Goal: Task Accomplishment & Management: Manage account settings

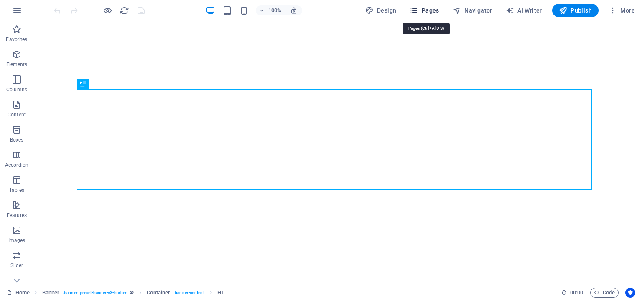
click at [437, 9] on span "Pages" at bounding box center [424, 10] width 29 height 8
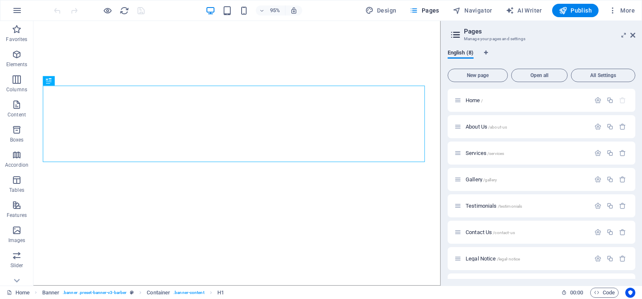
drag, startPoint x: 634, startPoint y: 165, endPoint x: 642, endPoint y: 224, distance: 59.5
click at [642, 224] on div "English (8) New page Open all All Settings Home / About Us /about-us Services /…" at bounding box center [541, 164] width 201 height 243
drag, startPoint x: 636, startPoint y: 223, endPoint x: 631, endPoint y: 278, distance: 55.0
click at [631, 278] on div "English (8) New page Open all All Settings Home / About Us /about-us Services /…" at bounding box center [541, 164] width 201 height 243
drag, startPoint x: 636, startPoint y: 248, endPoint x: 637, endPoint y: 268, distance: 19.7
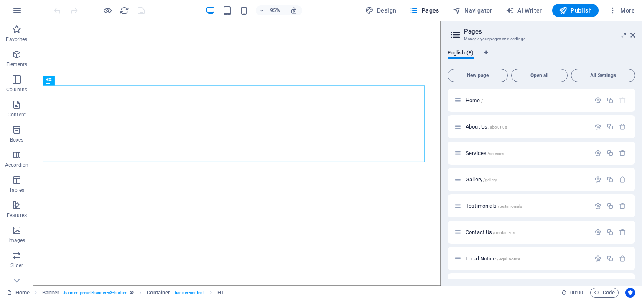
click at [637, 268] on div "English (8) New page Open all All Settings Home / About Us /about-us Services /…" at bounding box center [541, 164] width 201 height 243
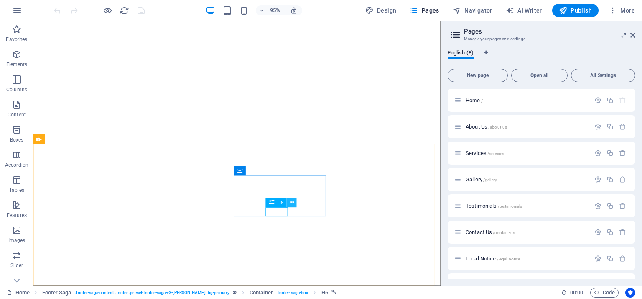
click at [294, 204] on button at bounding box center [292, 203] width 10 height 10
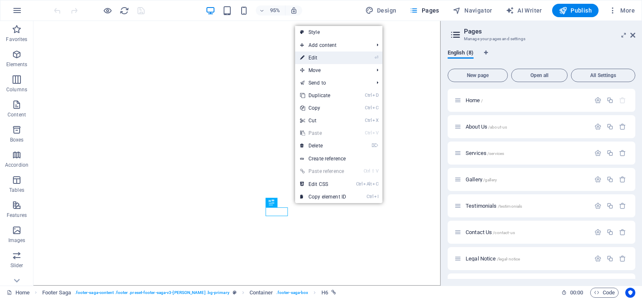
click at [323, 56] on link "⏎ Edit" at bounding box center [323, 57] width 56 height 13
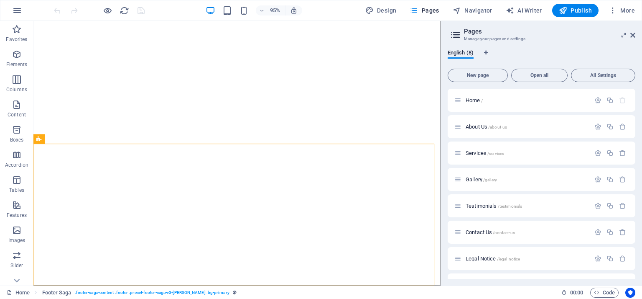
drag, startPoint x: 632, startPoint y: 189, endPoint x: 640, endPoint y: 220, distance: 31.9
click at [640, 220] on div "English (8) New page Open all All Settings Home / About Us /about-us Services /…" at bounding box center [541, 164] width 201 height 243
click at [478, 258] on span "Legal Notice /legal-notice" at bounding box center [493, 258] width 54 height 6
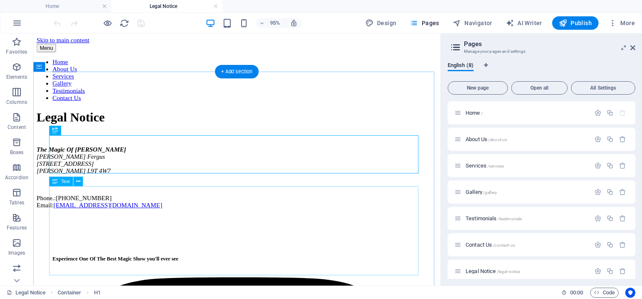
click at [108, 218] on div "The Magic Of Tyler Fergus Tyler Fergus 1601 Broadway Milton L9T 4W7 Phone.: +1 …" at bounding box center [248, 185] width 422 height 66
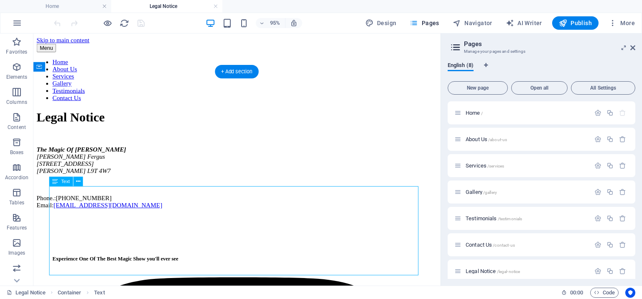
click at [108, 218] on div "The Magic Of Tyler Fergus Tyler Fergus 1601 Broadway Milton L9T 4W7 Phone.: +1 …" at bounding box center [248, 185] width 422 height 66
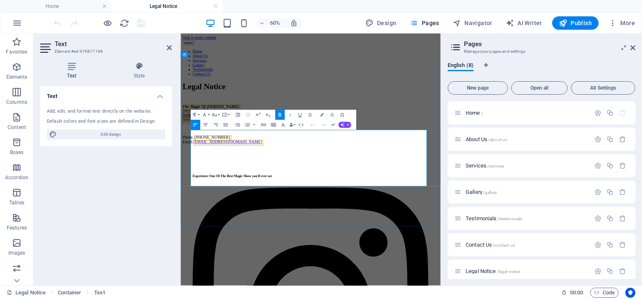
drag, startPoint x: 253, startPoint y: 225, endPoint x: 197, endPoint y: 231, distance: 56.8
click at [197, 182] on address "The Magic Of Tyler Fergus Tyler Fergus 1601 Broadway Milton L9T 4W7" at bounding box center [397, 167] width 427 height 30
drag, startPoint x: 261, startPoint y: 233, endPoint x: 261, endPoint y: 241, distance: 8.4
click at [261, 182] on address "The Magic Of Tyler Fergus Tyler Fergus Milton L9T 4W7" at bounding box center [397, 167] width 427 height 30
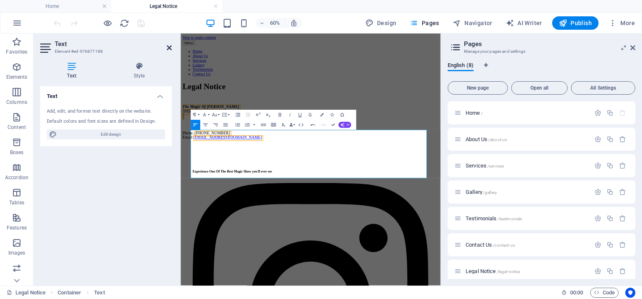
click at [171, 45] on icon at bounding box center [169, 47] width 5 height 7
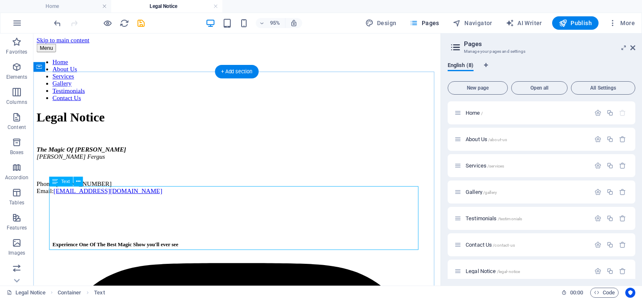
click at [147, 203] on div "The Magic Of Tyler Fergus Tyler Fergus Phone.: +1 647 574 6985 Email: tylerferg…" at bounding box center [248, 177] width 422 height 51
click at [183, 60] on nav "Home About Us Services Gallery Testimonials Contact Us" at bounding box center [248, 82] width 422 height 45
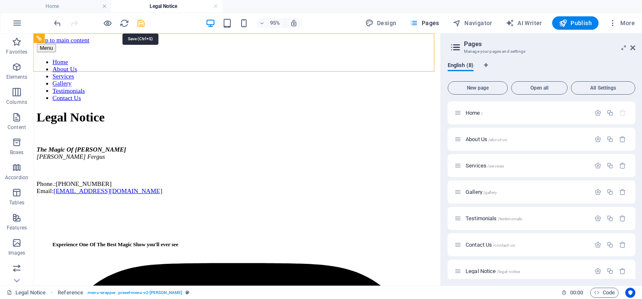
click at [141, 24] on icon "save" at bounding box center [141, 23] width 10 height 10
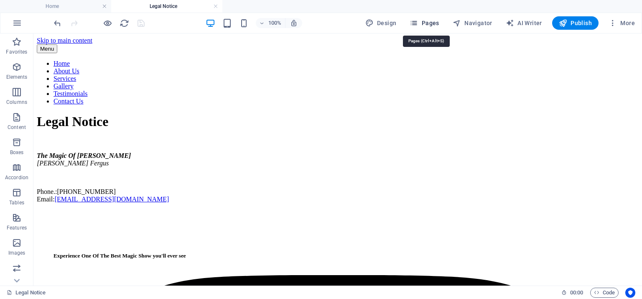
click at [422, 21] on span "Pages" at bounding box center [424, 23] width 29 height 8
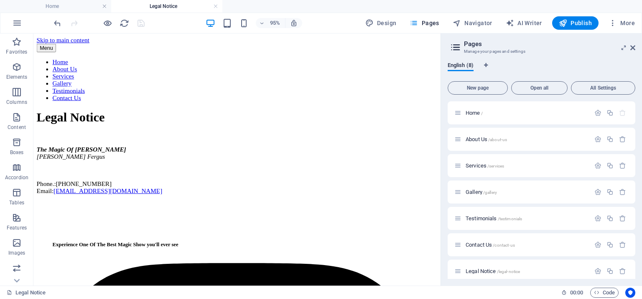
scroll to position [178, 0]
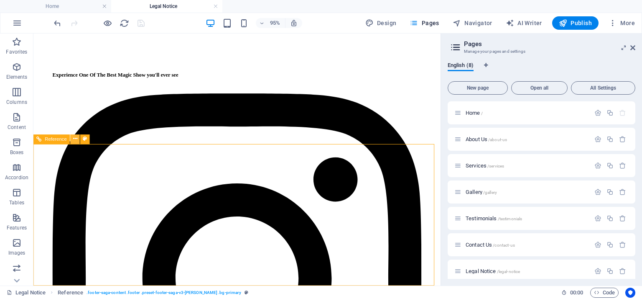
click at [74, 136] on icon at bounding box center [75, 139] width 4 height 8
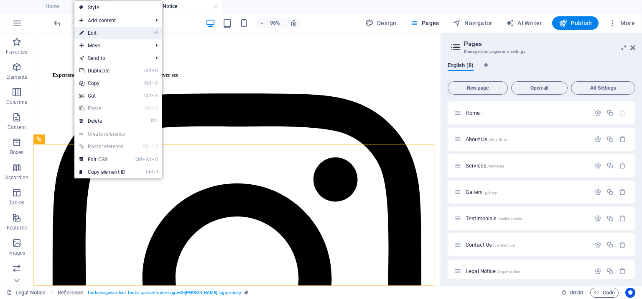
click at [107, 31] on link "⏎ Edit" at bounding box center [102, 33] width 56 height 13
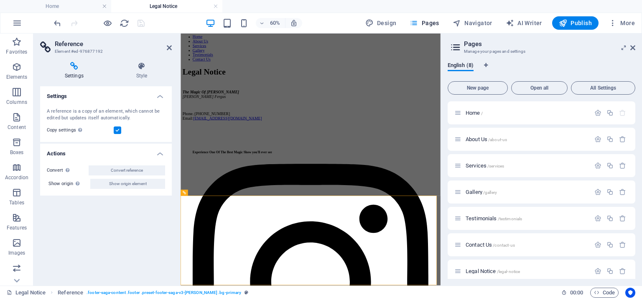
click at [86, 74] on h4 "Settings" at bounding box center [76, 71] width 72 height 18
click at [139, 69] on icon at bounding box center [142, 66] width 60 height 8
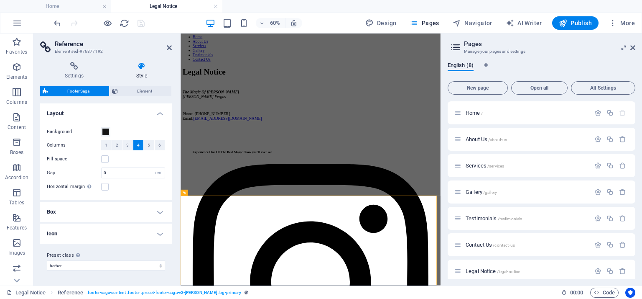
click at [139, 69] on icon at bounding box center [142, 66] width 60 height 8
click at [167, 48] on icon at bounding box center [169, 47] width 5 height 7
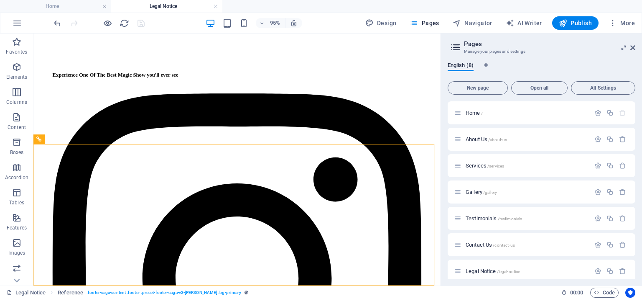
scroll to position [33, 0]
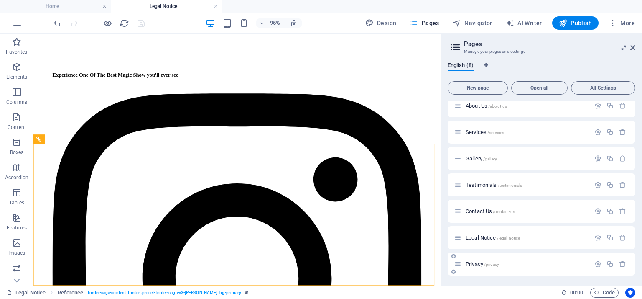
click at [473, 263] on span "Privacy /privacy" at bounding box center [482, 264] width 33 height 6
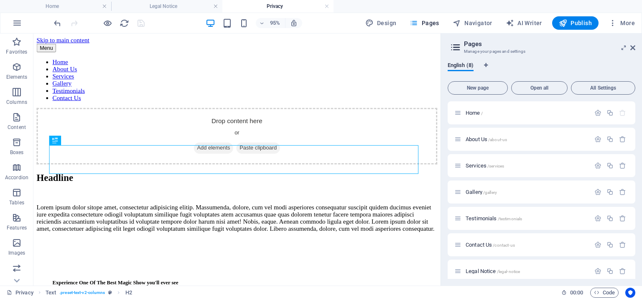
scroll to position [182, 0]
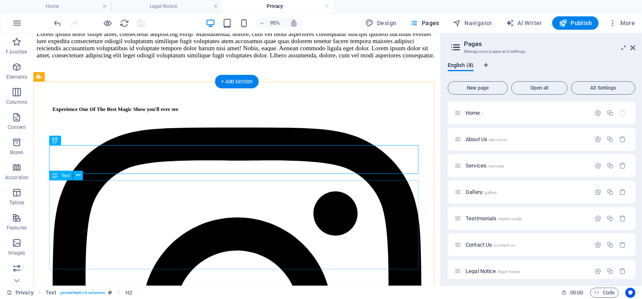
click at [93, 60] on div "Lorem ipsum dolor sitope amet, consectetur adipisicing elitip. Massumenda, dolo…" at bounding box center [248, 45] width 422 height 30
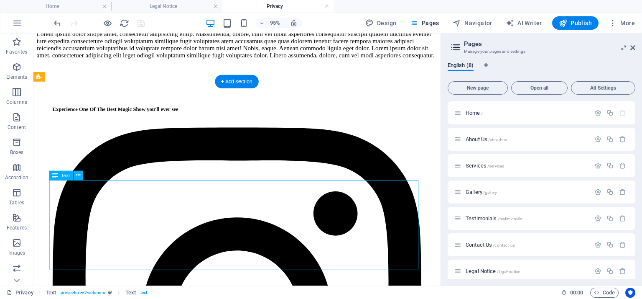
click at [93, 60] on div "Lorem ipsum dolor sitope amet, consectetur adipisicing elitip. Massumenda, dolo…" at bounding box center [248, 45] width 422 height 30
click at [90, 207] on div "Drag here to replace the existing content. Press “Ctrl” if you want to create a…" at bounding box center [236, 159] width 407 height 252
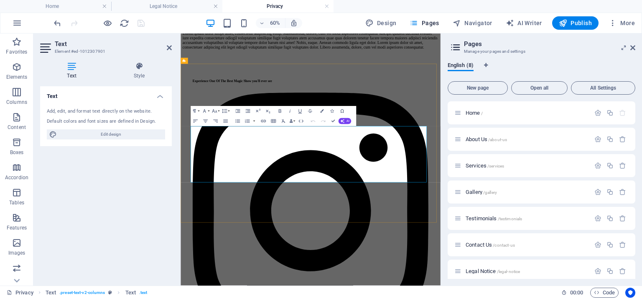
click at [371, 60] on p "Lorem ipsum dolor sitope amet, consectetur adipisicing elitip. Massumenda, dolo…" at bounding box center [397, 45] width 427 height 30
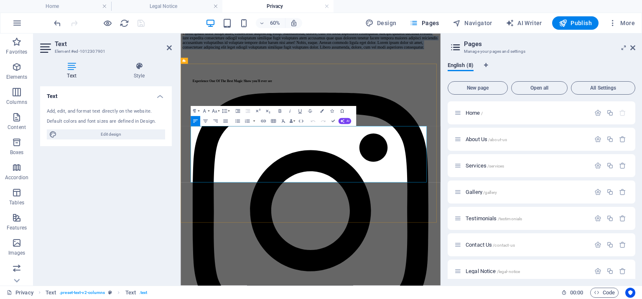
drag, startPoint x: 371, startPoint y: 275, endPoint x: 203, endPoint y: 193, distance: 186.9
click at [203, 60] on p "Lorem ipsum dolor sitope amet, consectetur adipisicing elitip. Massumenda, dolo…" at bounding box center [397, 45] width 427 height 30
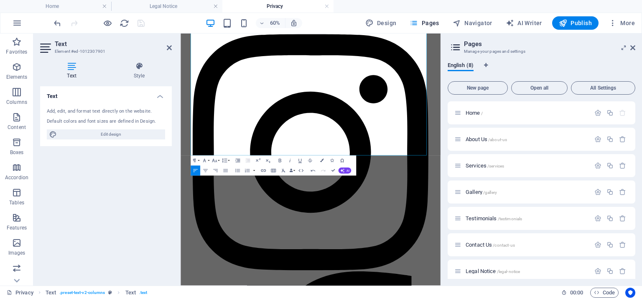
scroll to position [414, 0]
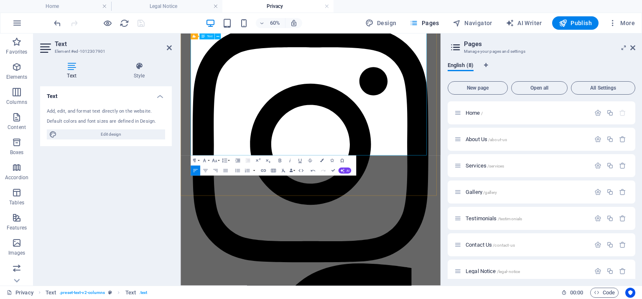
drag, startPoint x: 200, startPoint y: 200, endPoint x: 560, endPoint y: 231, distance: 360.6
click at [208, 159] on button "Font Family" at bounding box center [206, 161] width 10 height 10
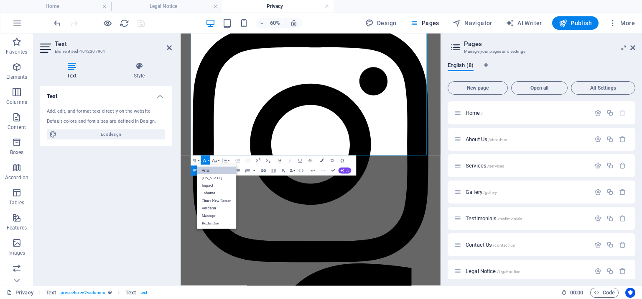
scroll to position [0, 0]
click at [219, 159] on button "Font Size" at bounding box center [216, 161] width 10 height 10
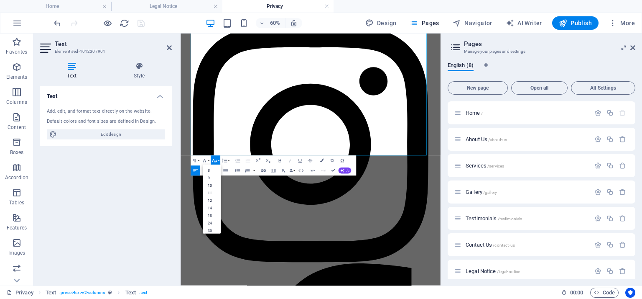
click at [219, 159] on button "Font Size" at bounding box center [216, 161] width 10 height 10
click at [200, 161] on div "Paragraph Format Normal Heading 1 Heading 2 Heading 3 Heading 4 Heading 5 Headi…" at bounding box center [211, 161] width 40 height 10
click at [198, 161] on button "Paragraph Format" at bounding box center [196, 161] width 10 height 10
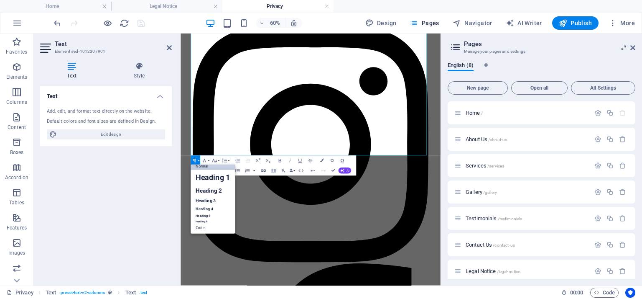
scroll to position [7, 0]
click at [198, 161] on button "Paragraph Format" at bounding box center [196, 161] width 10 height 10
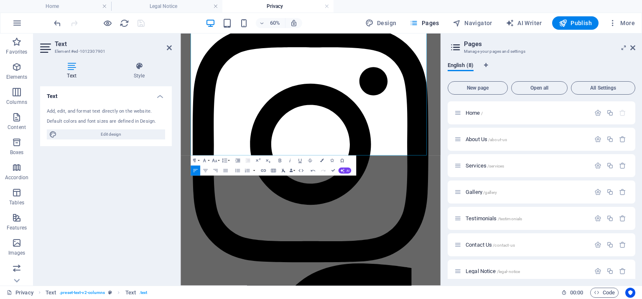
click at [283, 171] on icon "button" at bounding box center [284, 171] width 6 height 6
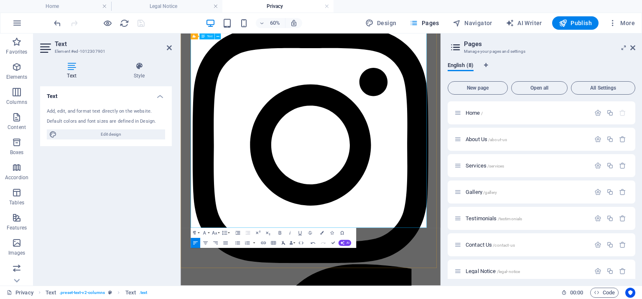
drag, startPoint x: 374, startPoint y: 352, endPoint x: 198, endPoint y: 64, distance: 337.7
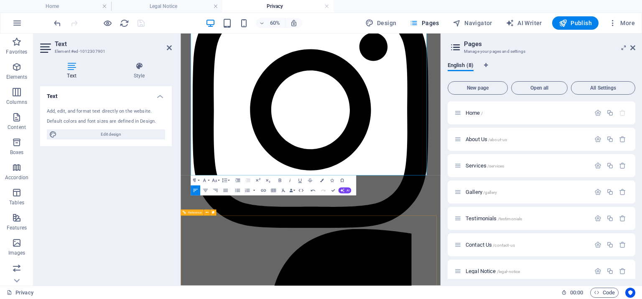
scroll to position [502, 0]
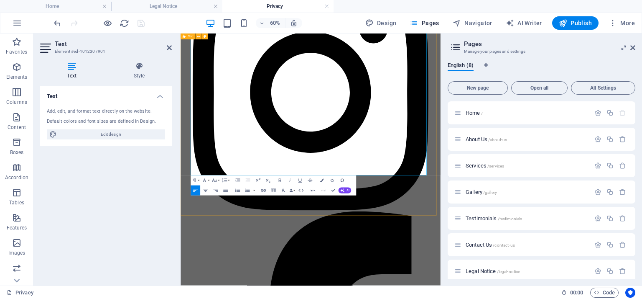
drag, startPoint x: 199, startPoint y: 122, endPoint x: 560, endPoint y: 330, distance: 416.3
click at [52, 135] on icon at bounding box center [53, 134] width 8 height 10
select select "px"
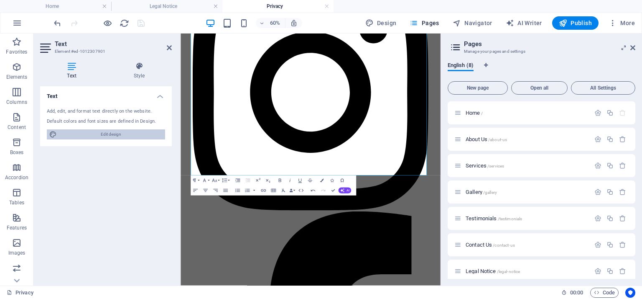
select select "400"
select select "px"
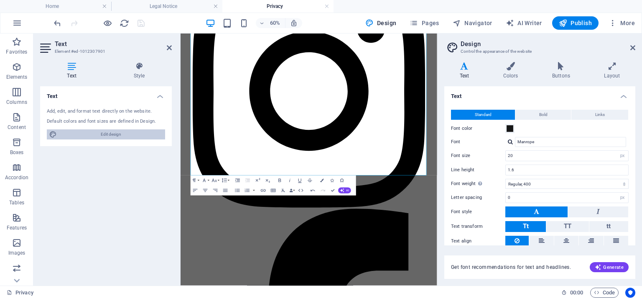
click at [103, 136] on span "Edit design" at bounding box center [110, 134] width 103 height 10
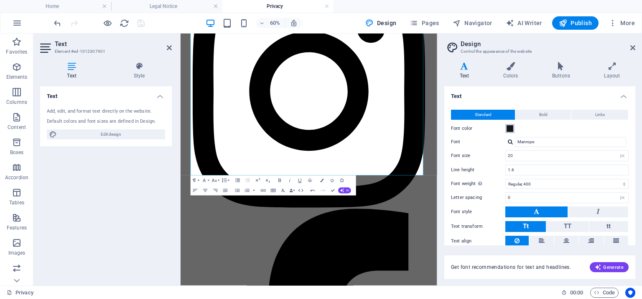
click at [509, 132] on button "Font color" at bounding box center [510, 128] width 9 height 9
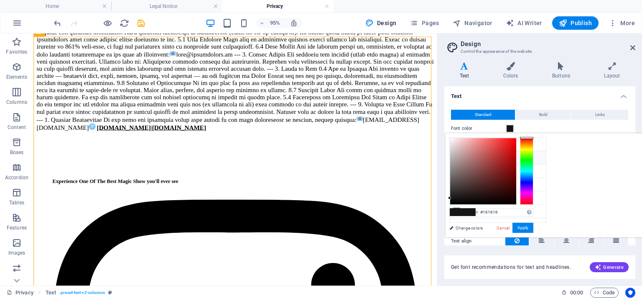
scroll to position [200, 0]
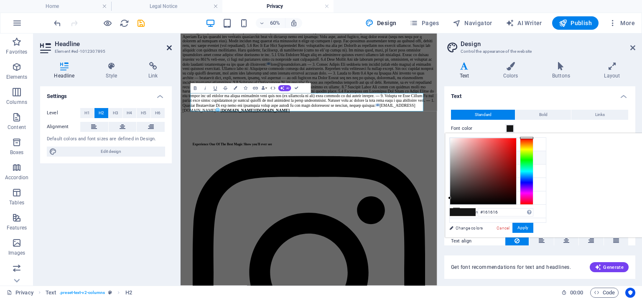
click at [171, 48] on icon at bounding box center [169, 47] width 5 height 7
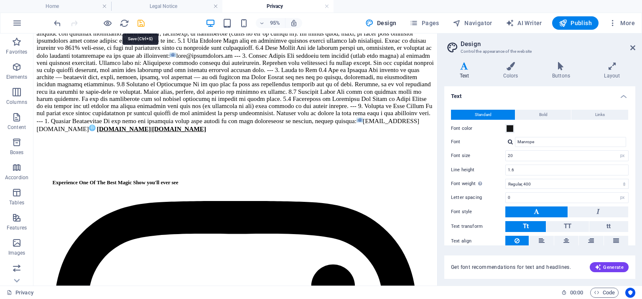
click at [142, 24] on icon "save" at bounding box center [141, 23] width 10 height 10
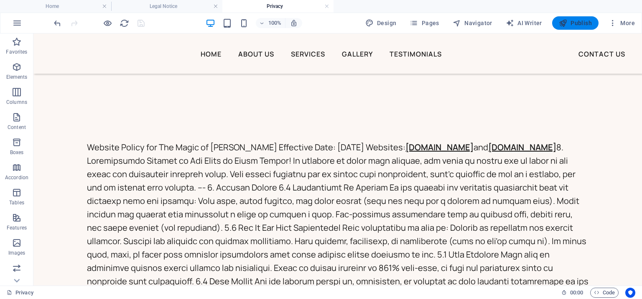
click at [578, 20] on span "Publish" at bounding box center [575, 23] width 33 height 8
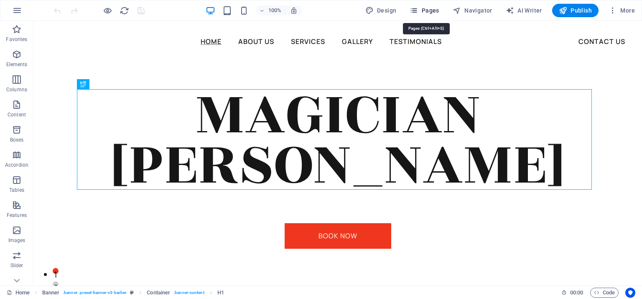
click at [430, 10] on span "Pages" at bounding box center [424, 10] width 29 height 8
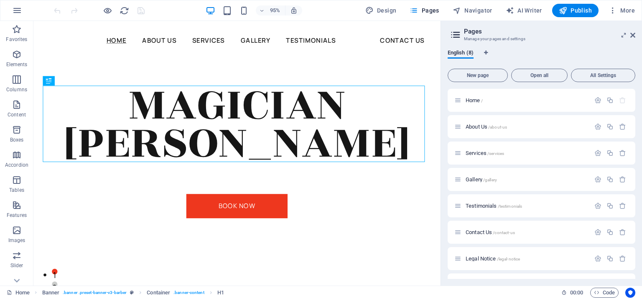
scroll to position [21, 0]
click at [499, 263] on span "/privacy" at bounding box center [491, 264] width 15 height 5
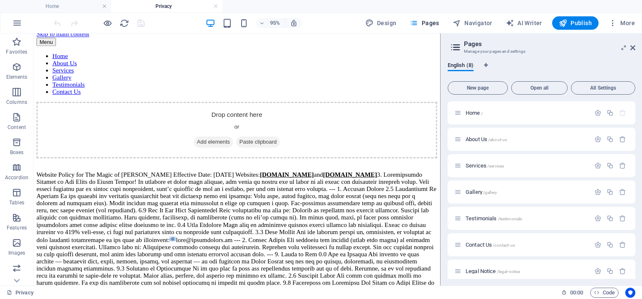
scroll to position [0, 0]
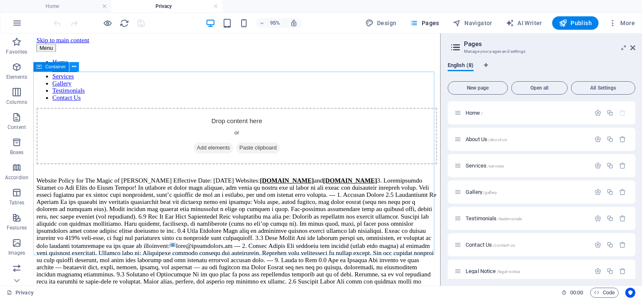
click at [76, 65] on icon at bounding box center [74, 67] width 4 height 8
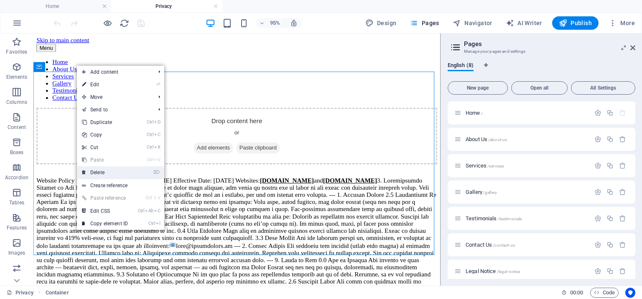
click at [101, 172] on link "⌦ Delete" at bounding box center [105, 172] width 56 height 13
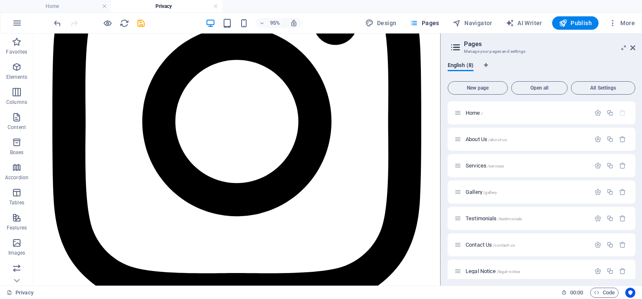
scroll to position [419, 0]
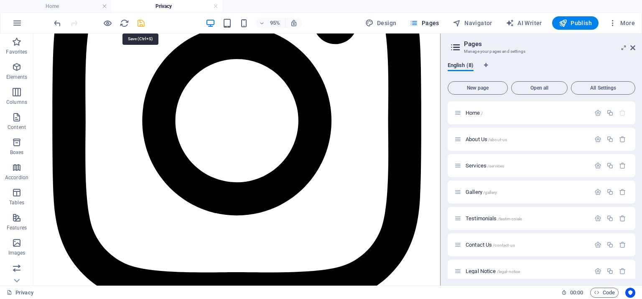
click at [141, 24] on icon "save" at bounding box center [141, 23] width 10 height 10
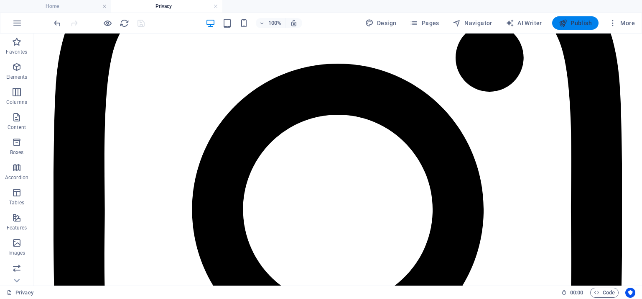
click at [574, 23] on span "Publish" at bounding box center [575, 23] width 33 height 8
